Goal: Information Seeking & Learning: Learn about a topic

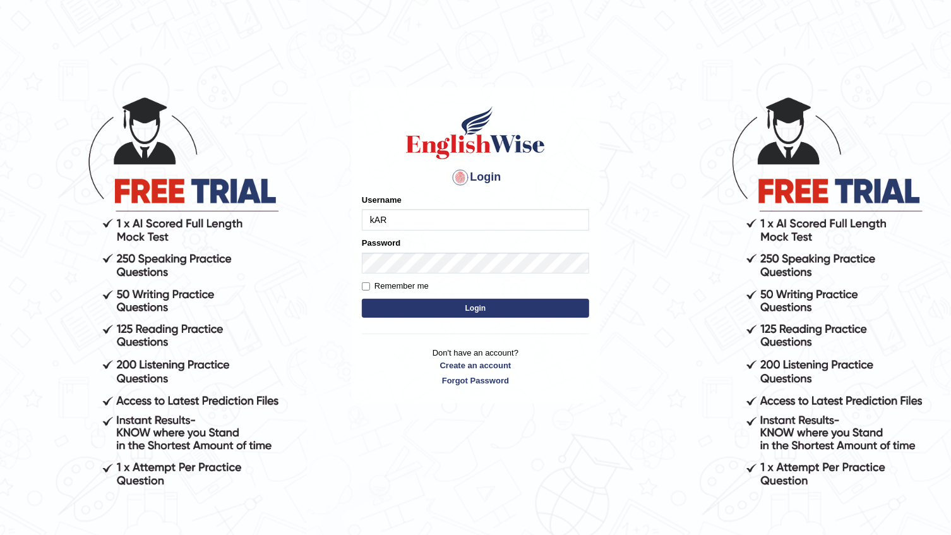
type input "[DATE]"
click at [414, 312] on button "Login" at bounding box center [475, 308] width 227 height 19
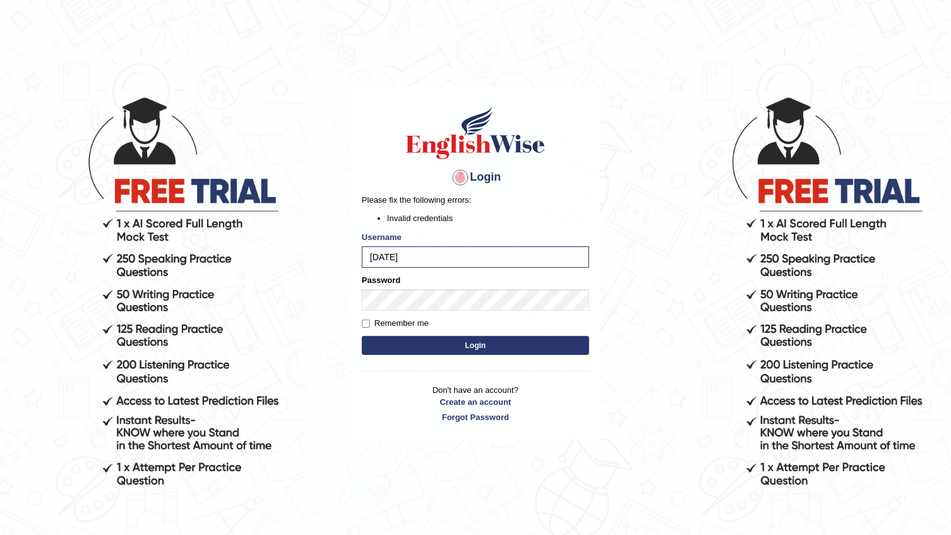
click at [424, 345] on button "Login" at bounding box center [475, 345] width 227 height 19
click at [366, 325] on input "Remember me" at bounding box center [366, 323] width 8 height 8
checkbox input "true"
click at [373, 342] on button "Login" at bounding box center [475, 345] width 227 height 19
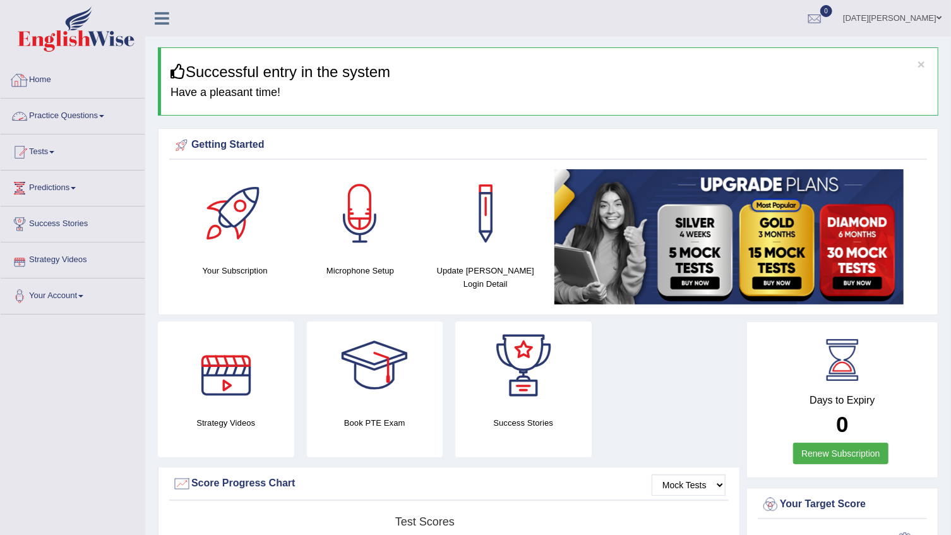
click at [109, 117] on link "Practice Questions" at bounding box center [73, 114] width 144 height 32
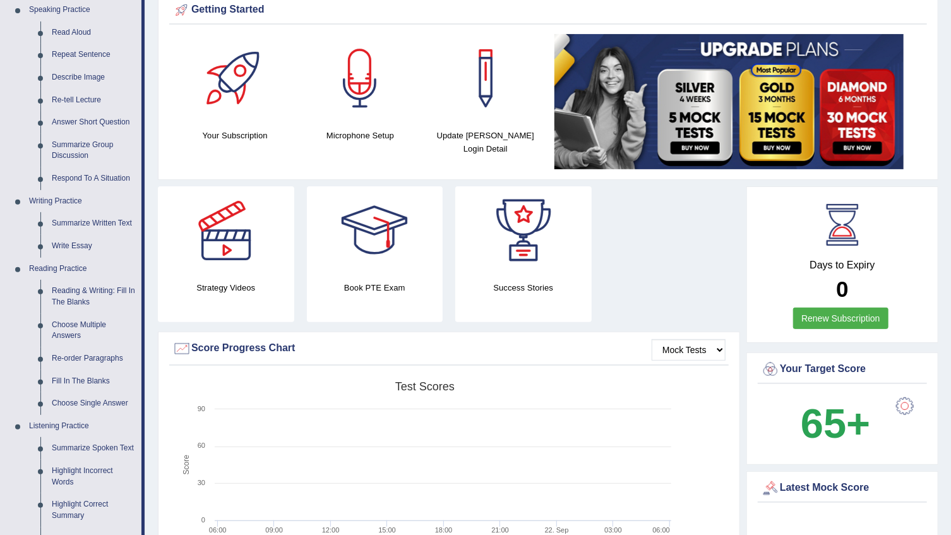
scroll to position [114, 0]
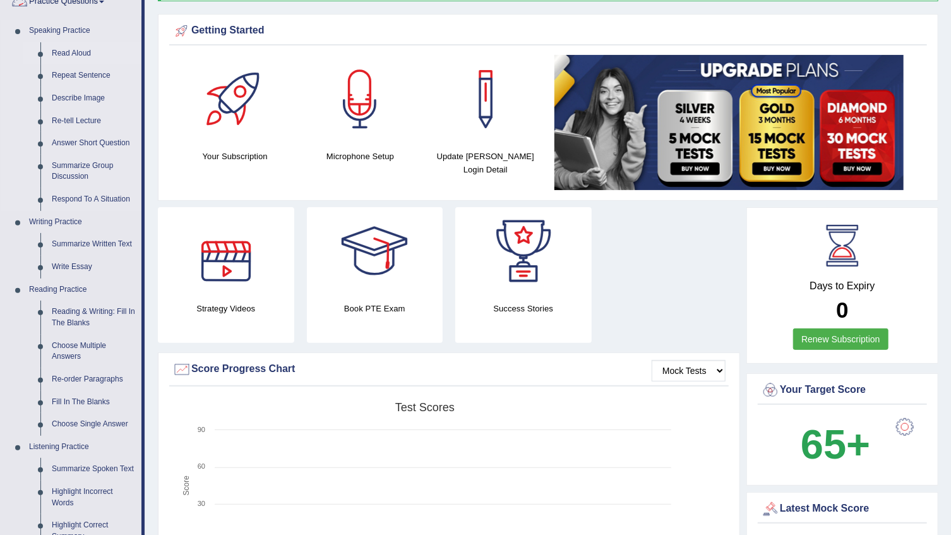
click at [78, 50] on link "Read Aloud" at bounding box center [93, 53] width 95 height 23
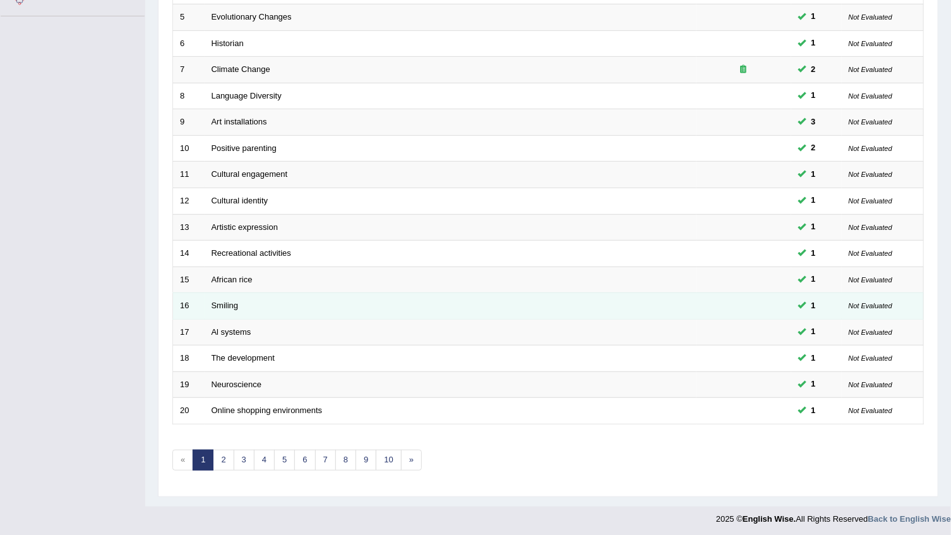
scroll to position [299, 0]
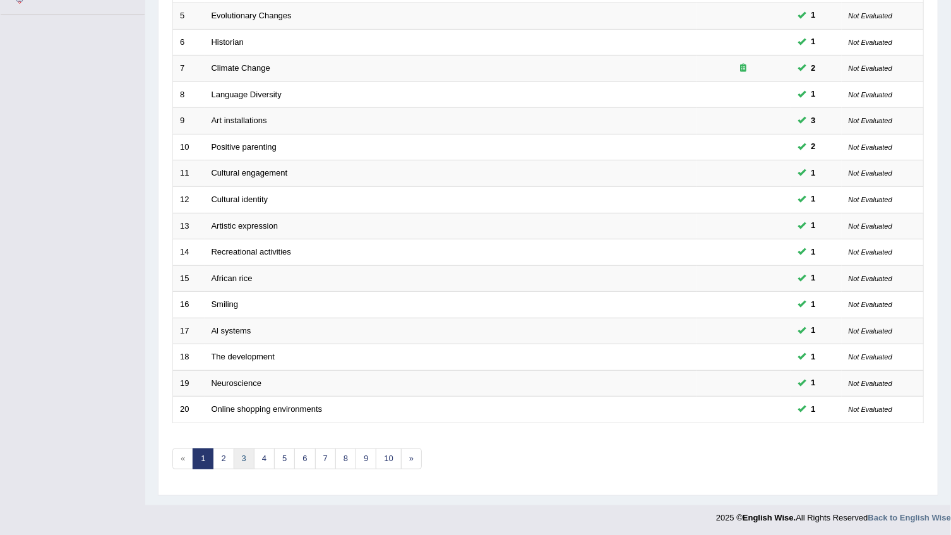
click at [242, 463] on link "3" at bounding box center [244, 458] width 21 height 21
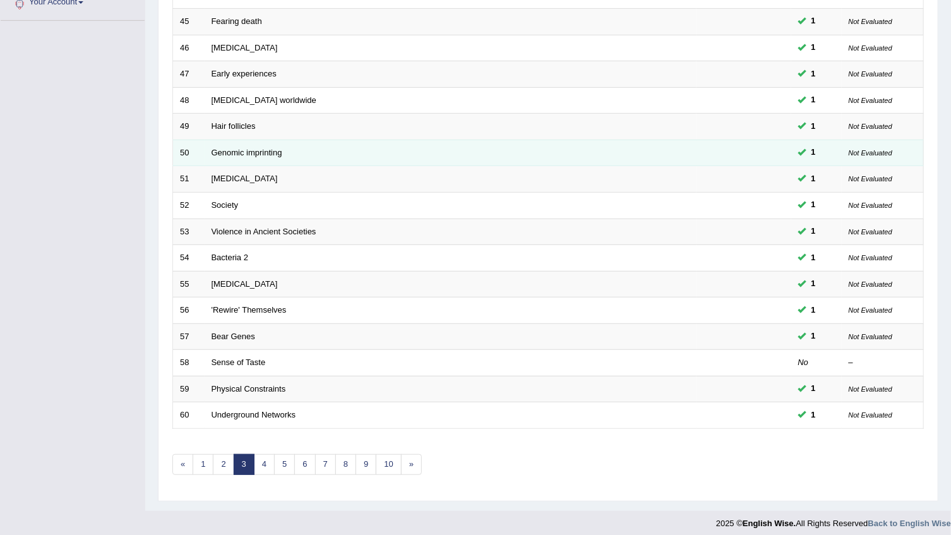
scroll to position [299, 0]
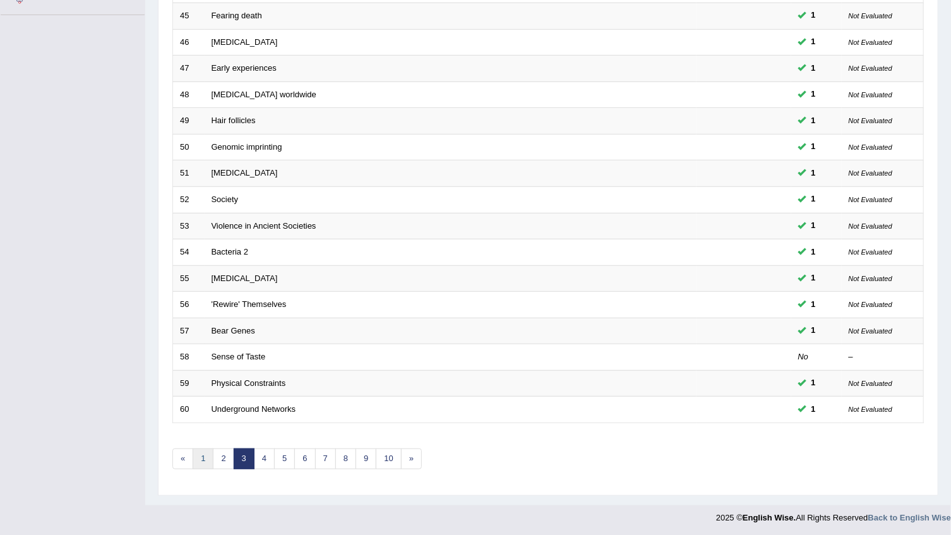
click at [200, 452] on link "1" at bounding box center [203, 458] width 21 height 21
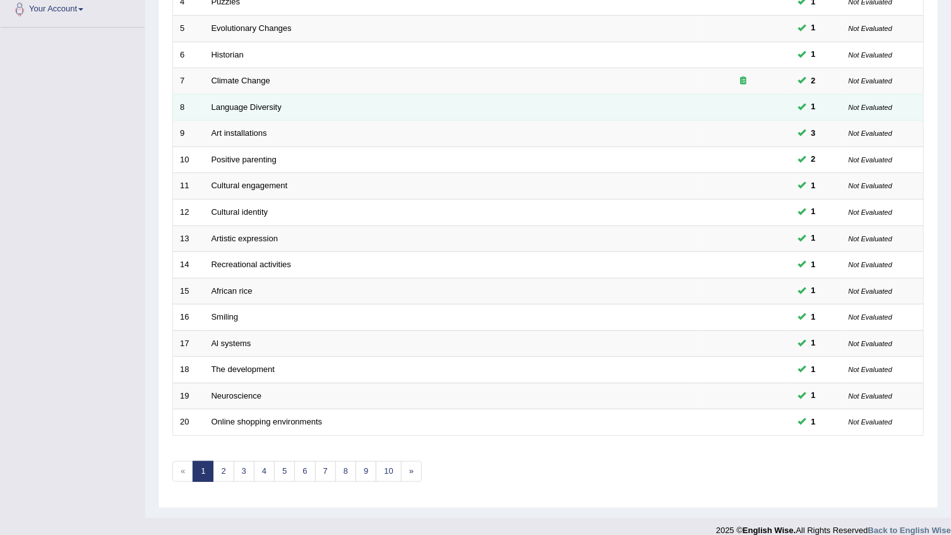
scroll to position [299, 0]
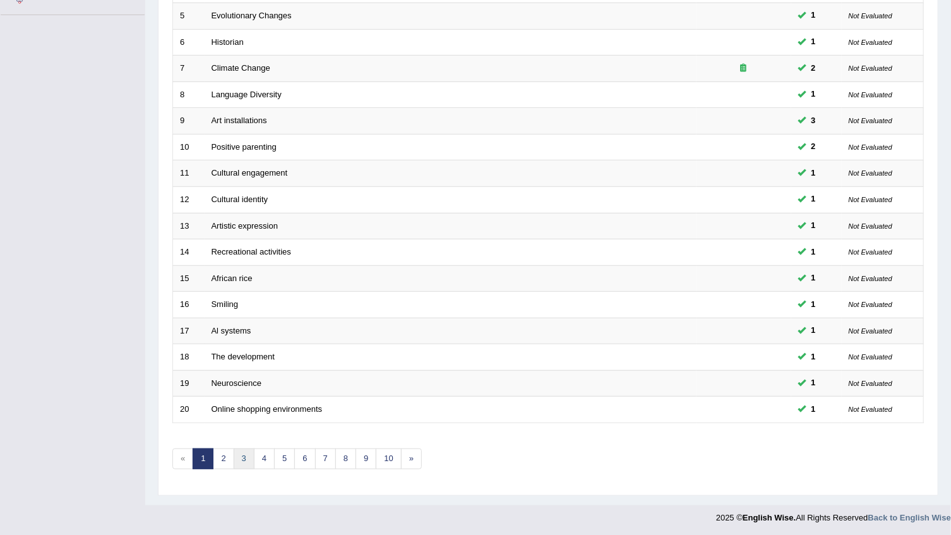
click at [235, 460] on link "3" at bounding box center [244, 458] width 21 height 21
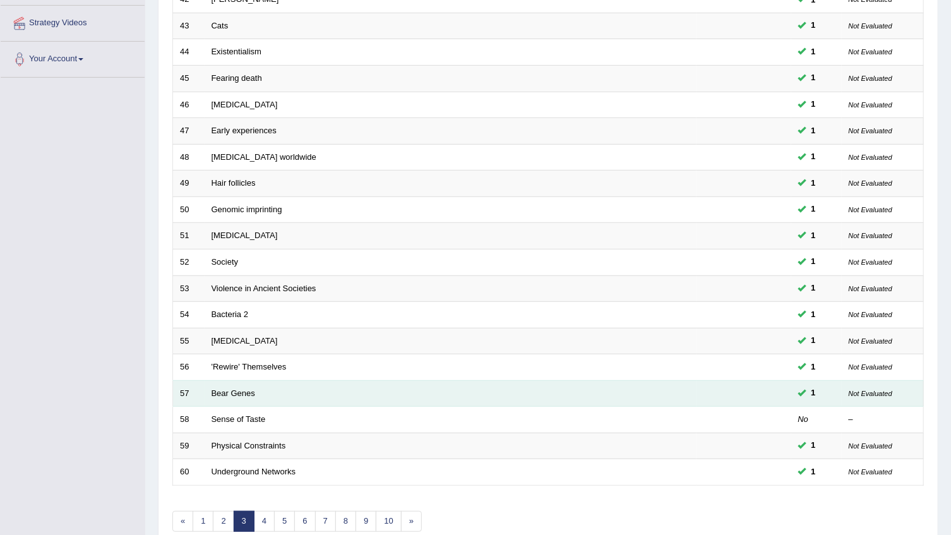
scroll to position [299, 0]
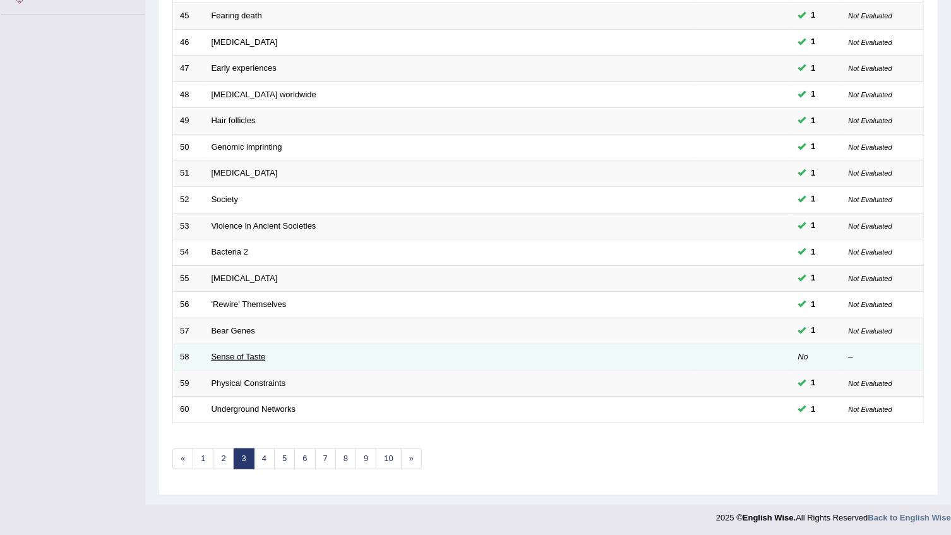
click at [258, 356] on link "Sense of Taste" at bounding box center [239, 356] width 54 height 9
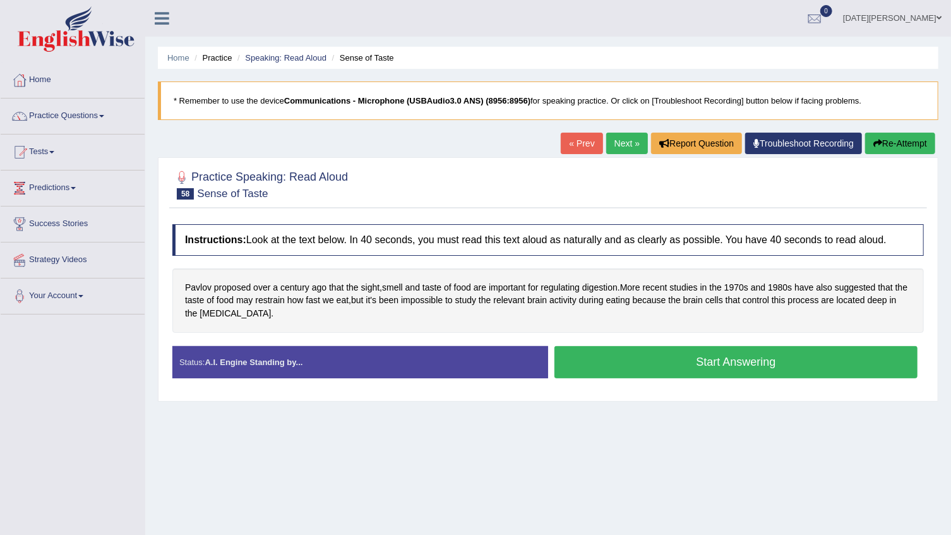
click at [712, 369] on button "Start Answering" at bounding box center [735, 362] width 363 height 32
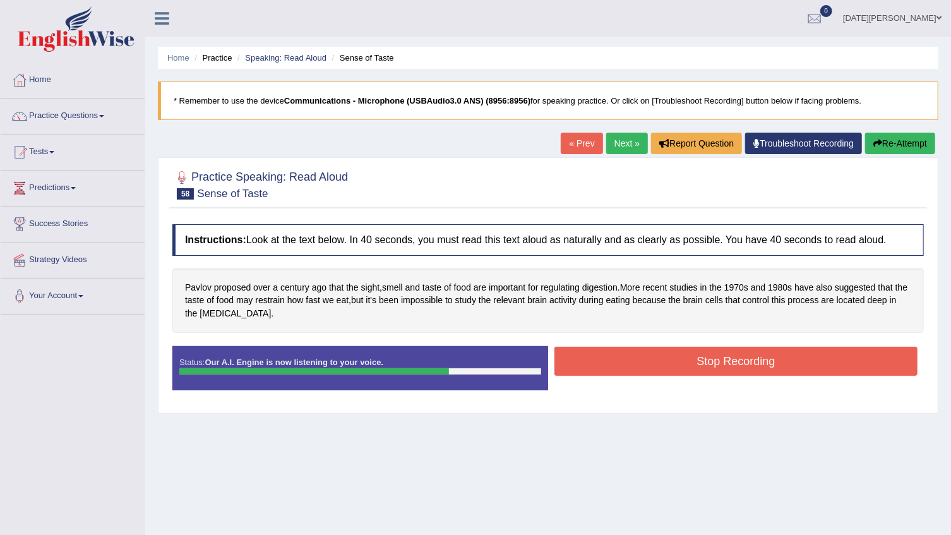
click at [807, 371] on button "Stop Recording" at bounding box center [735, 361] width 363 height 29
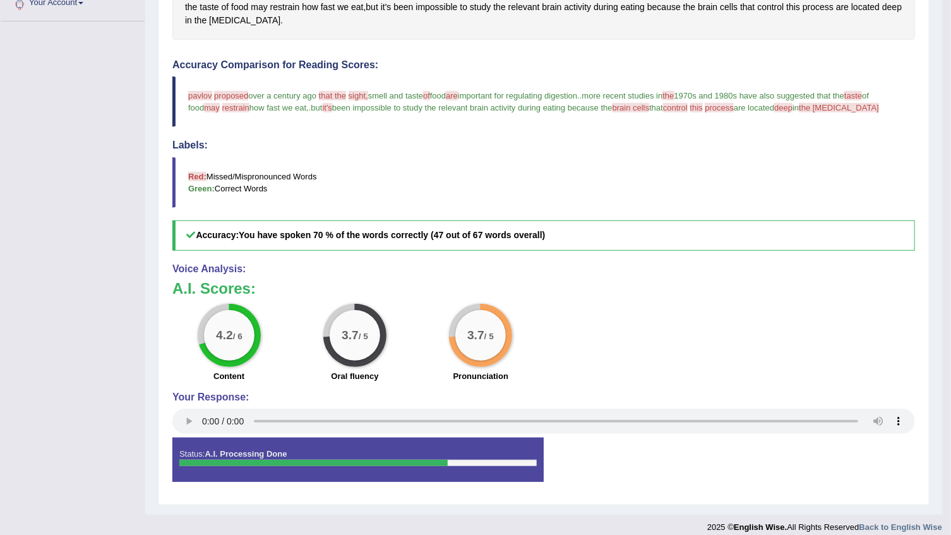
scroll to position [303, 0]
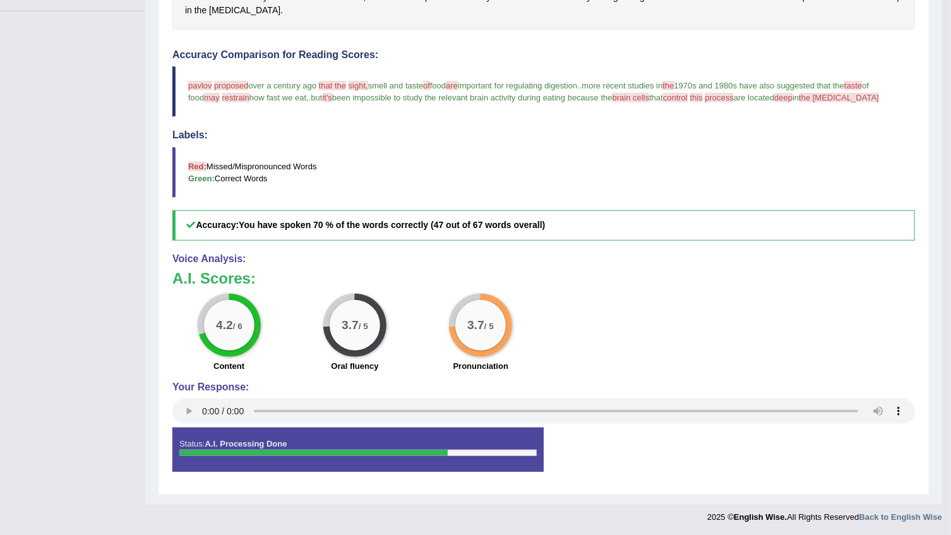
click at [613, 439] on div "Status: A.I. Processing Done Start Answering Stop Recording" at bounding box center [543, 455] width 743 height 57
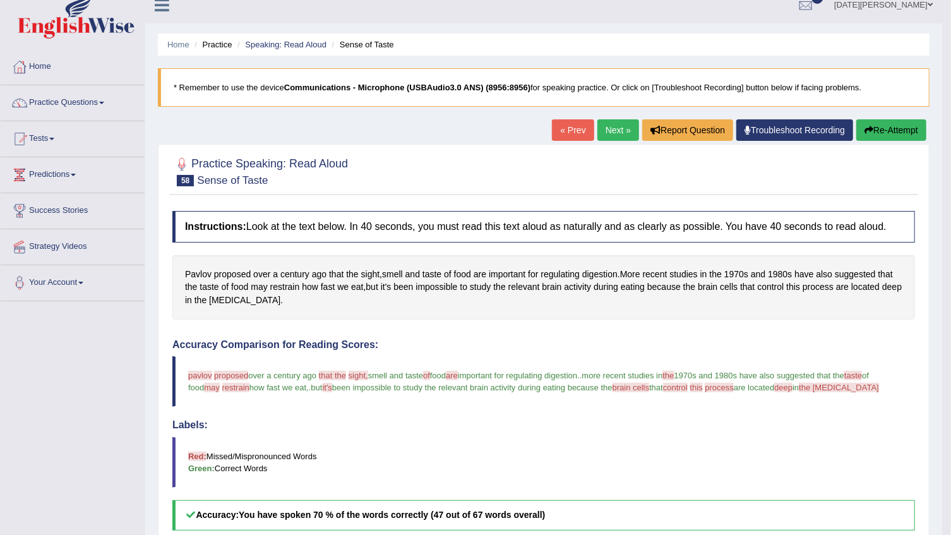
scroll to position [0, 0]
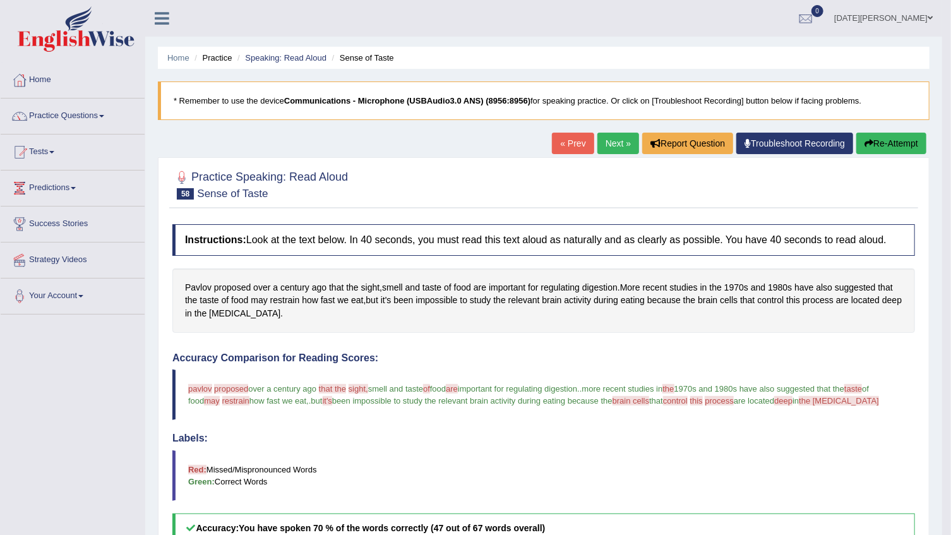
click at [613, 144] on link "Next »" at bounding box center [618, 143] width 42 height 21
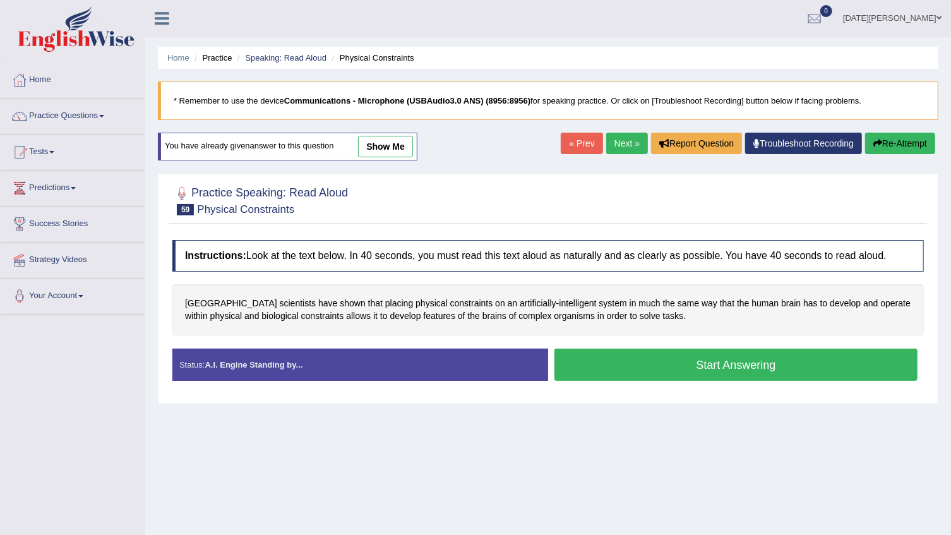
click at [631, 137] on link "Next »" at bounding box center [627, 143] width 42 height 21
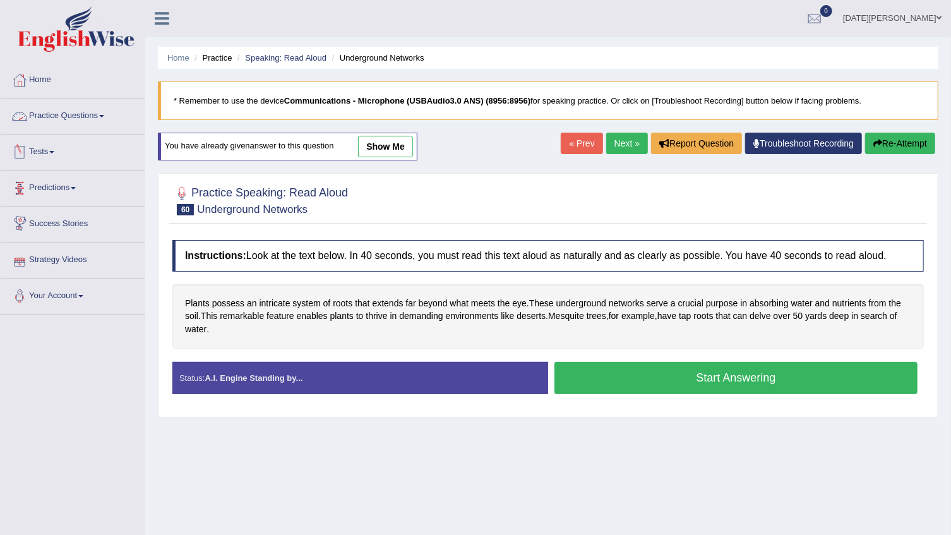
click at [108, 114] on link "Practice Questions" at bounding box center [73, 114] width 144 height 32
click at [99, 114] on link "Practice Questions" at bounding box center [73, 114] width 144 height 32
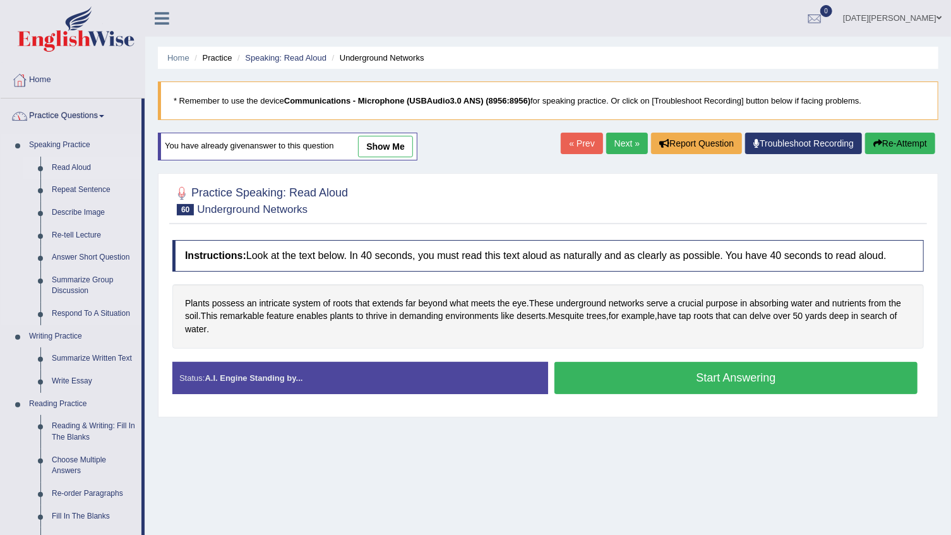
click at [72, 164] on link "Read Aloud" at bounding box center [93, 168] width 95 height 23
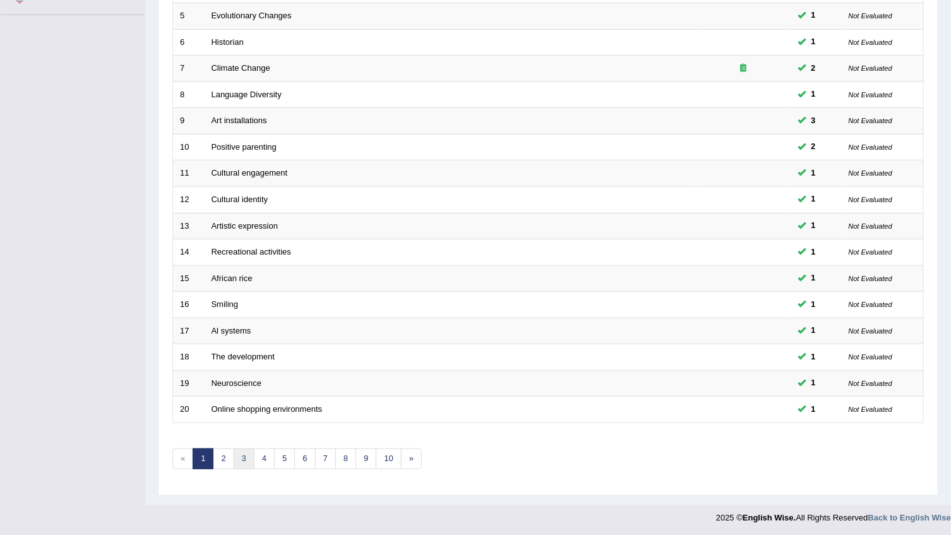
click at [246, 458] on link "3" at bounding box center [244, 458] width 21 height 21
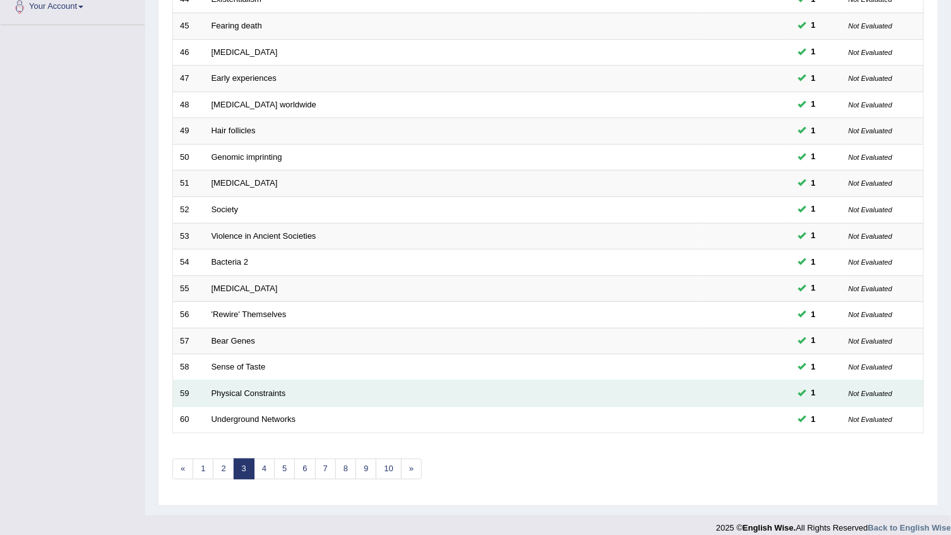
scroll to position [299, 0]
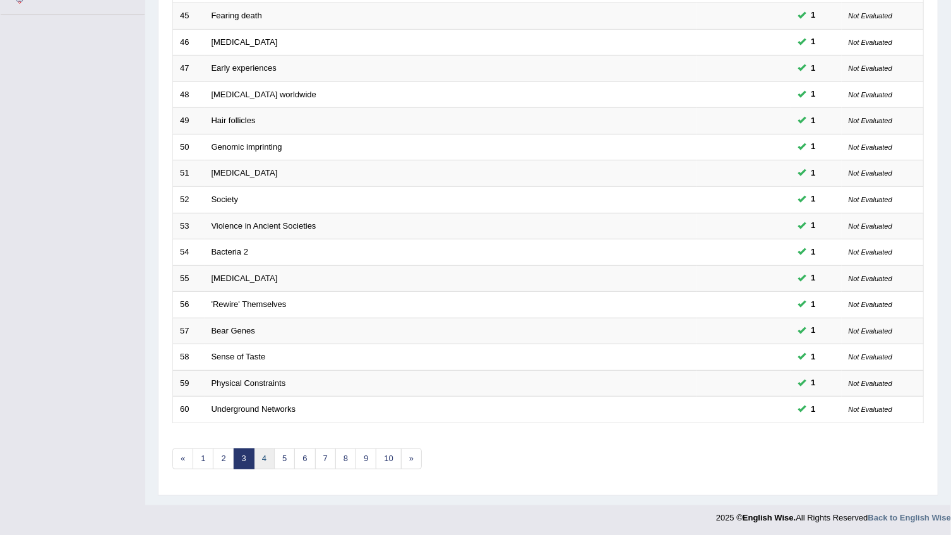
click at [263, 456] on link "4" at bounding box center [264, 458] width 21 height 21
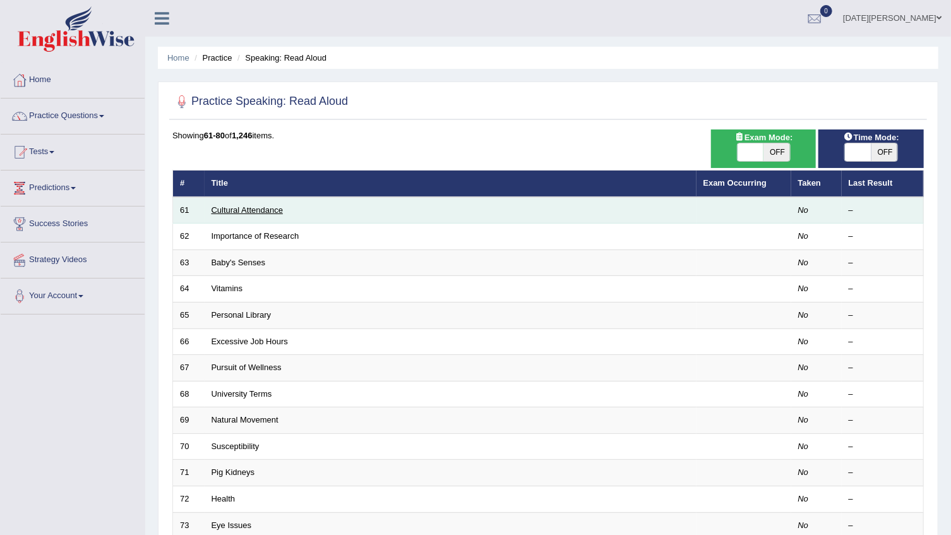
click at [222, 208] on link "Cultural Attendance" at bounding box center [247, 209] width 71 height 9
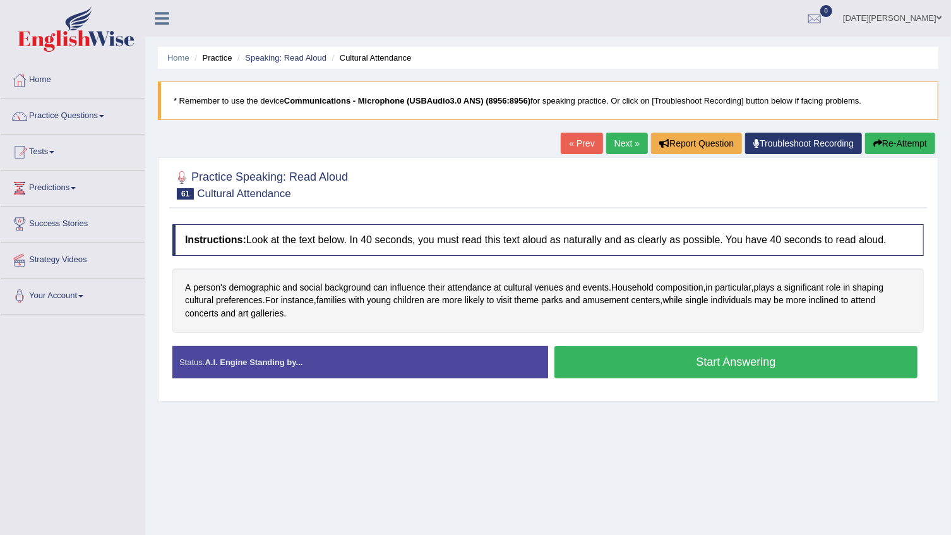
click at [590, 366] on button "Start Answering" at bounding box center [735, 362] width 363 height 32
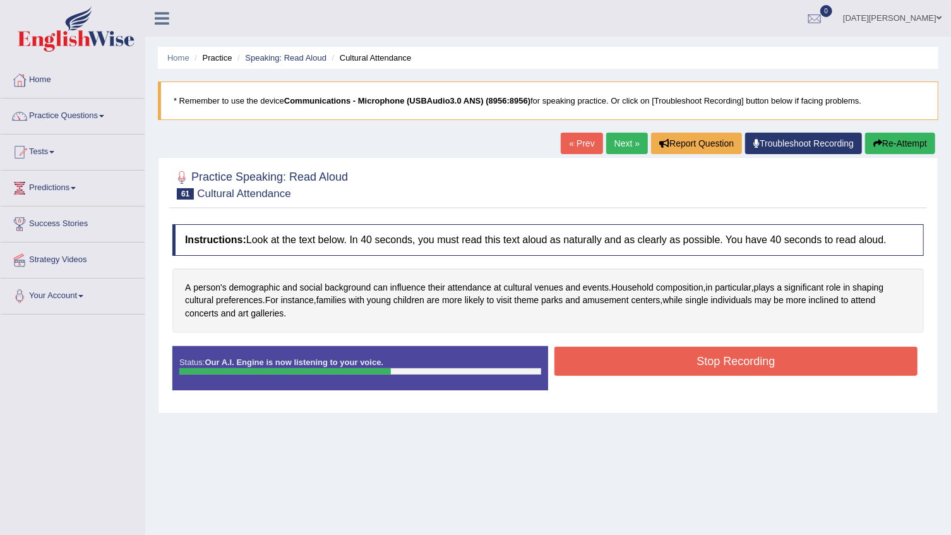
click at [590, 366] on button "Stop Recording" at bounding box center [735, 361] width 363 height 29
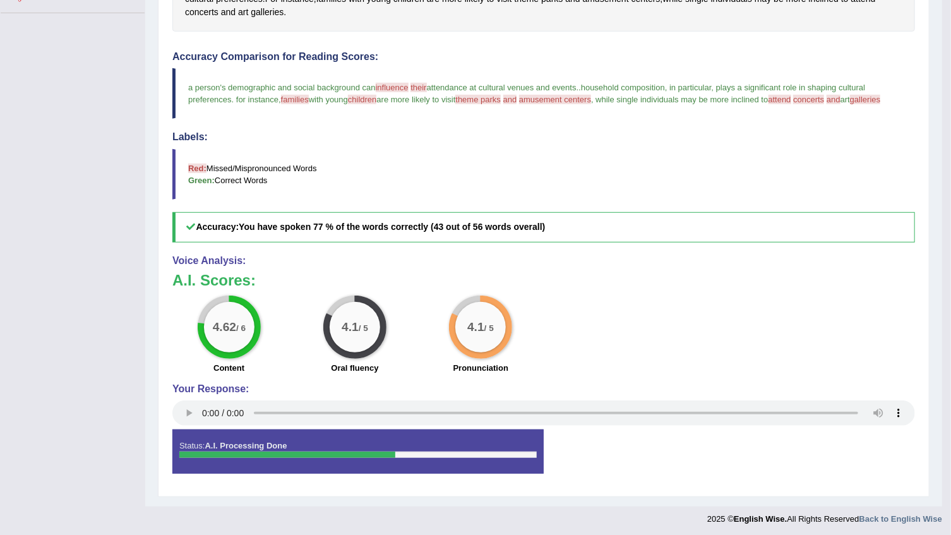
scroll to position [303, 0]
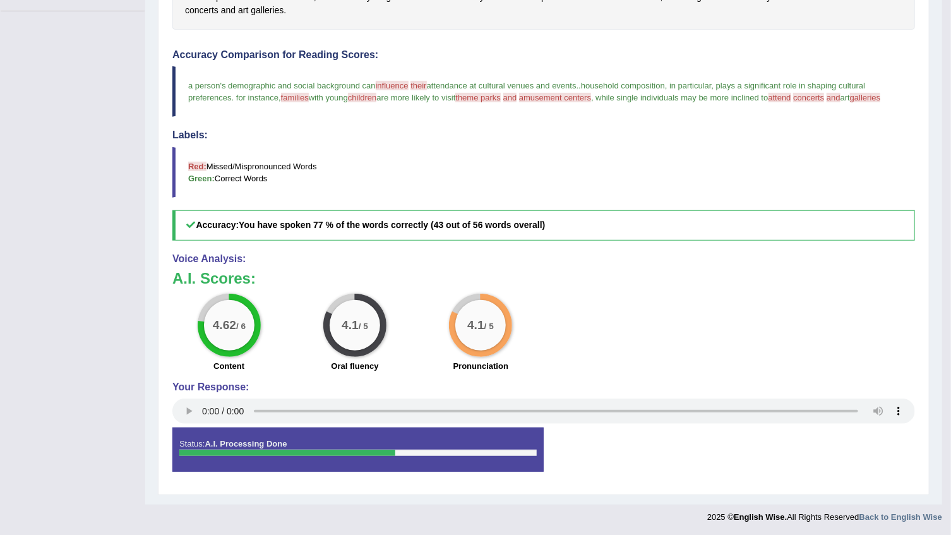
click at [787, 283] on h3 "A.I. Scores:" at bounding box center [543, 278] width 743 height 16
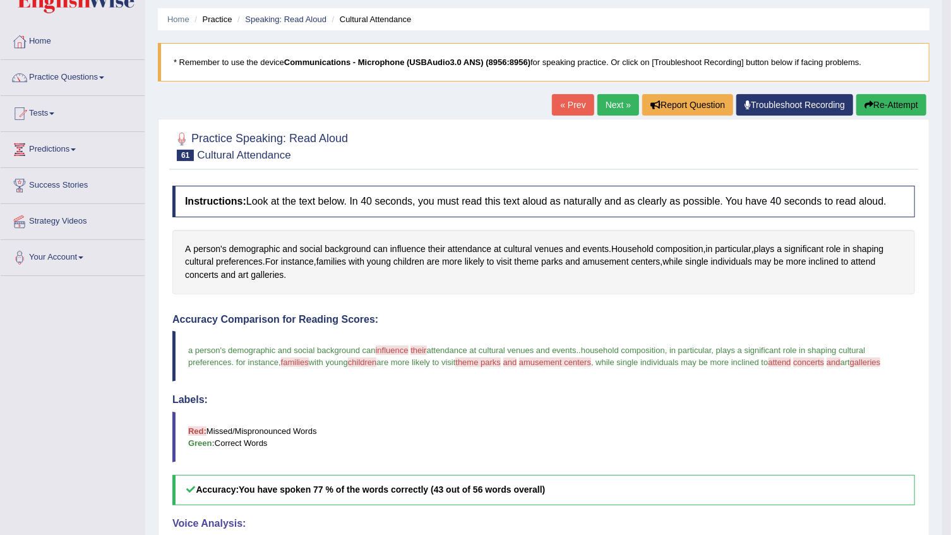
scroll to position [0, 0]
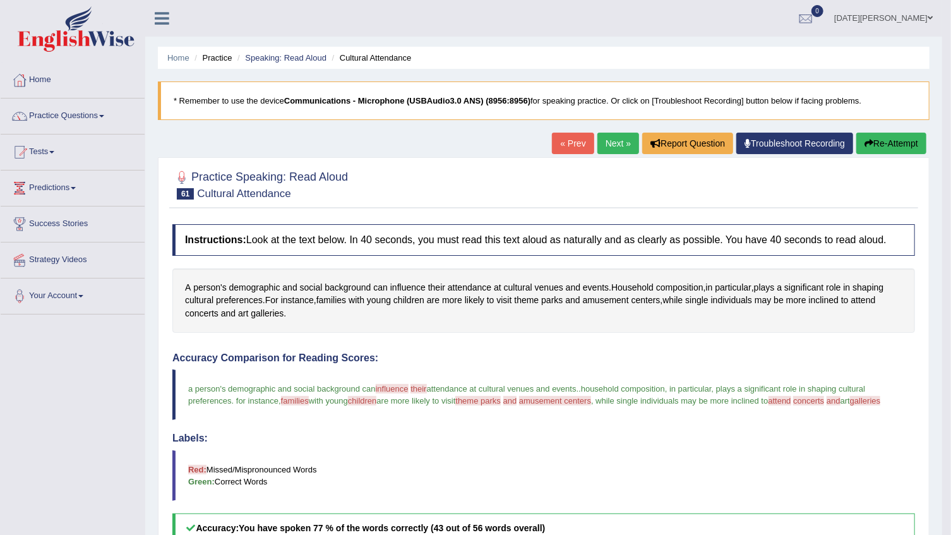
click at [924, 21] on link "Karma Wangchuk" at bounding box center [883, 16] width 117 height 33
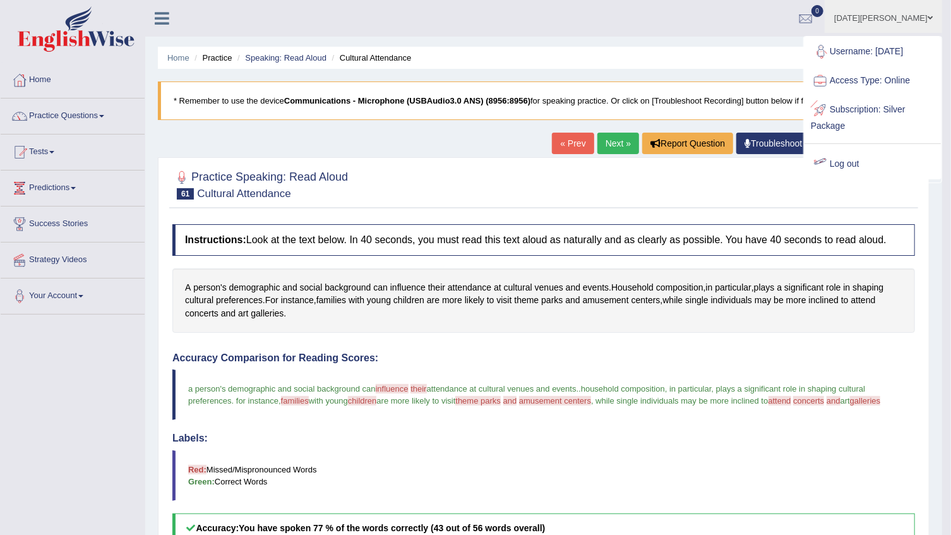
click at [852, 159] on link "Log out" at bounding box center [872, 164] width 136 height 29
